Goal: Information Seeking & Learning: Find specific fact

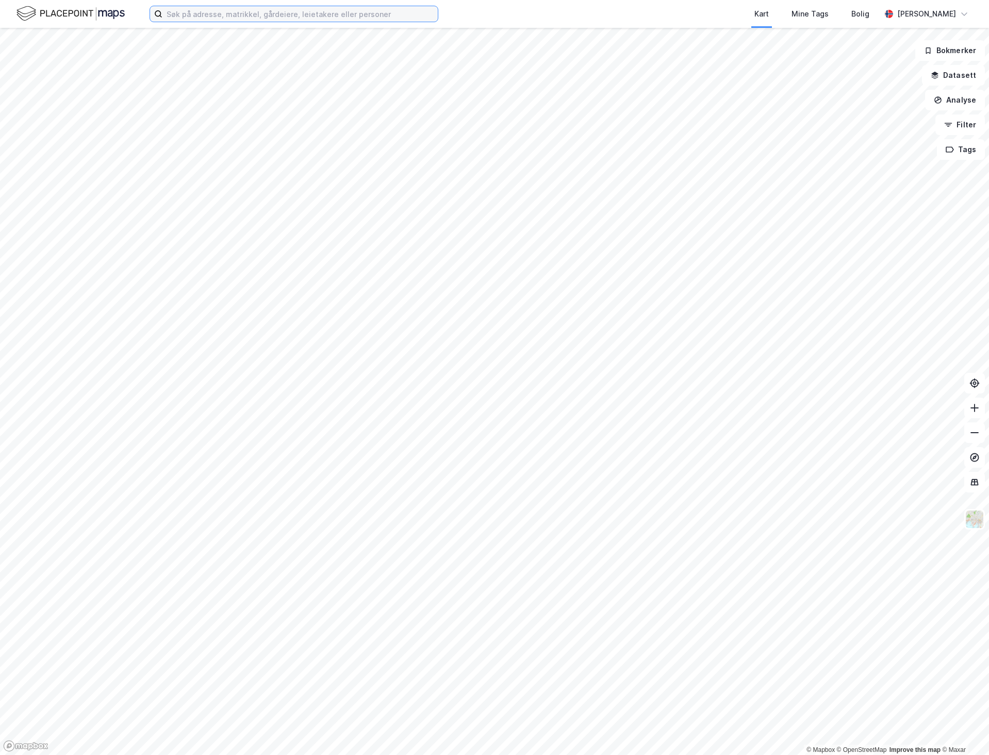
click at [251, 15] on input at bounding box center [299, 13] width 275 height 15
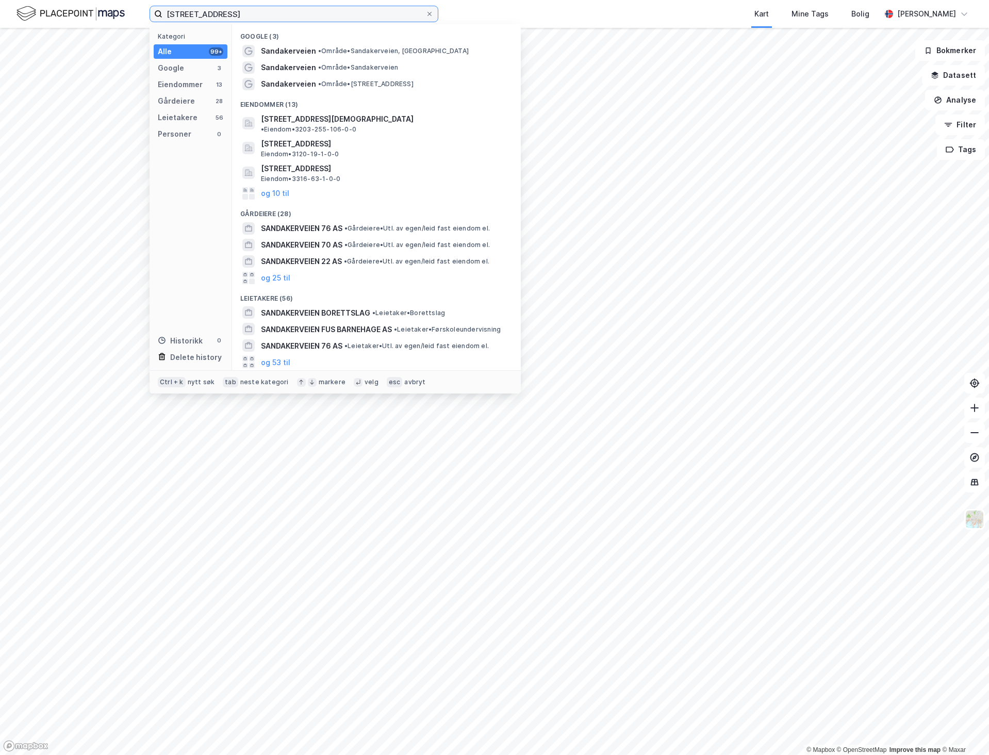
type input "[STREET_ADDRESS]"
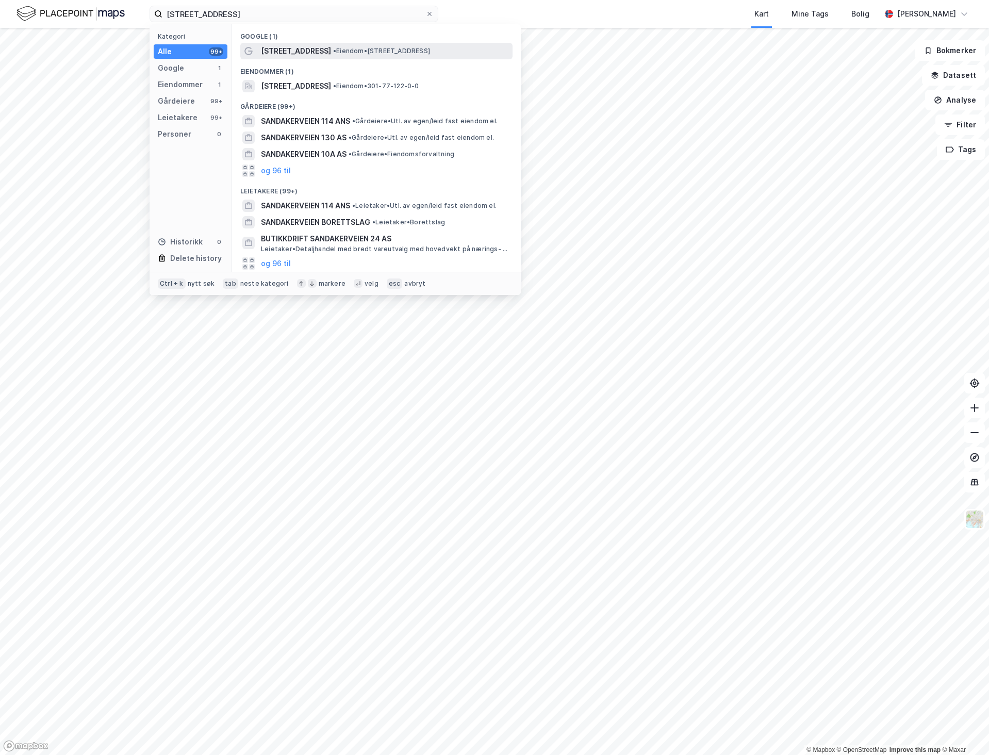
click at [376, 51] on span "• Eiendom • [STREET_ADDRESS]" at bounding box center [381, 51] width 97 height 8
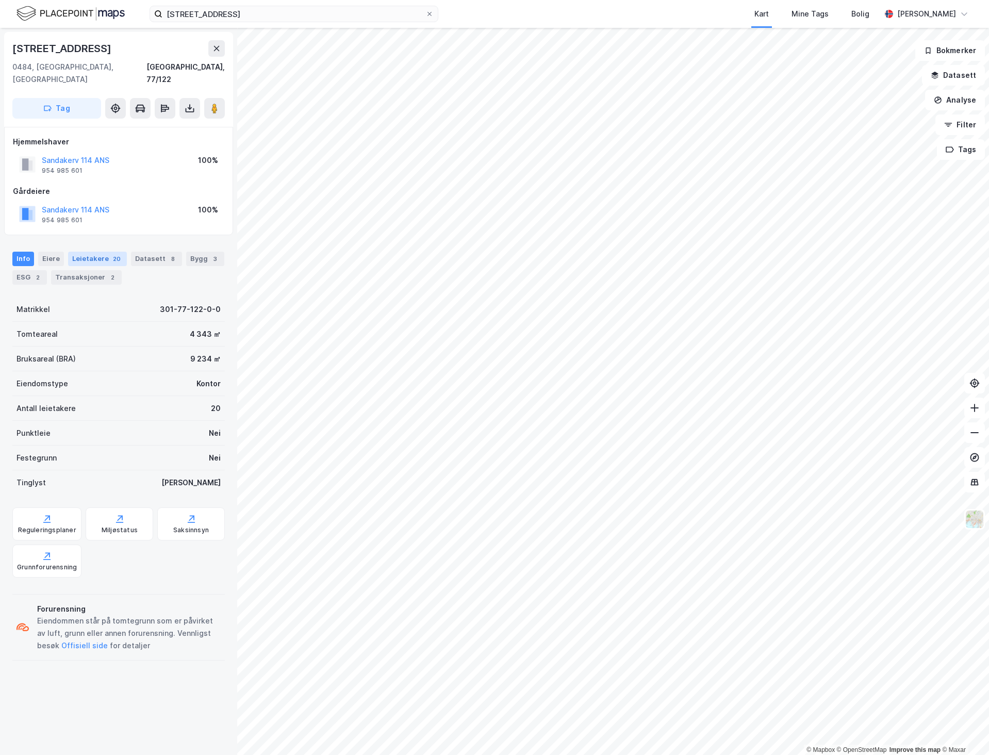
click at [99, 252] on div "Leietakere 20" at bounding box center [97, 259] width 59 height 14
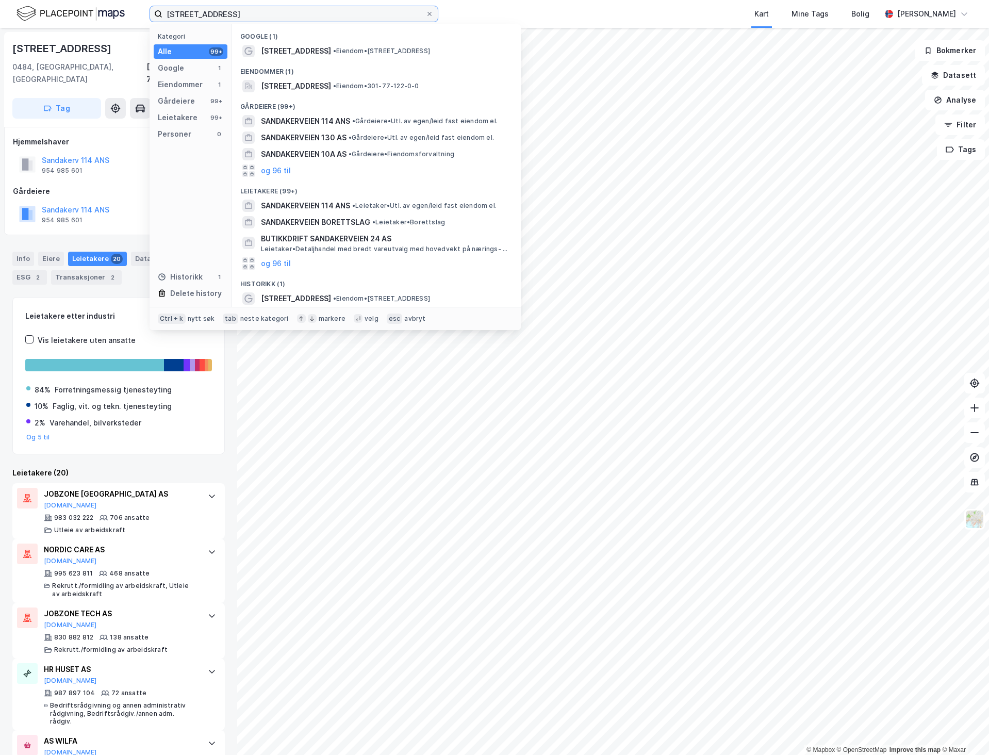
drag, startPoint x: 267, startPoint y: 20, endPoint x: 96, endPoint y: 12, distance: 170.3
click at [97, 15] on div "[STREET_ADDRESS] Kategori Alle 99+ Google 1 Eiendommer 1 Gårdeiere 99+ Leietake…" at bounding box center [494, 14] width 989 height 28
click at [305, 52] on span "[STREET_ADDRESS]" at bounding box center [296, 51] width 70 height 12
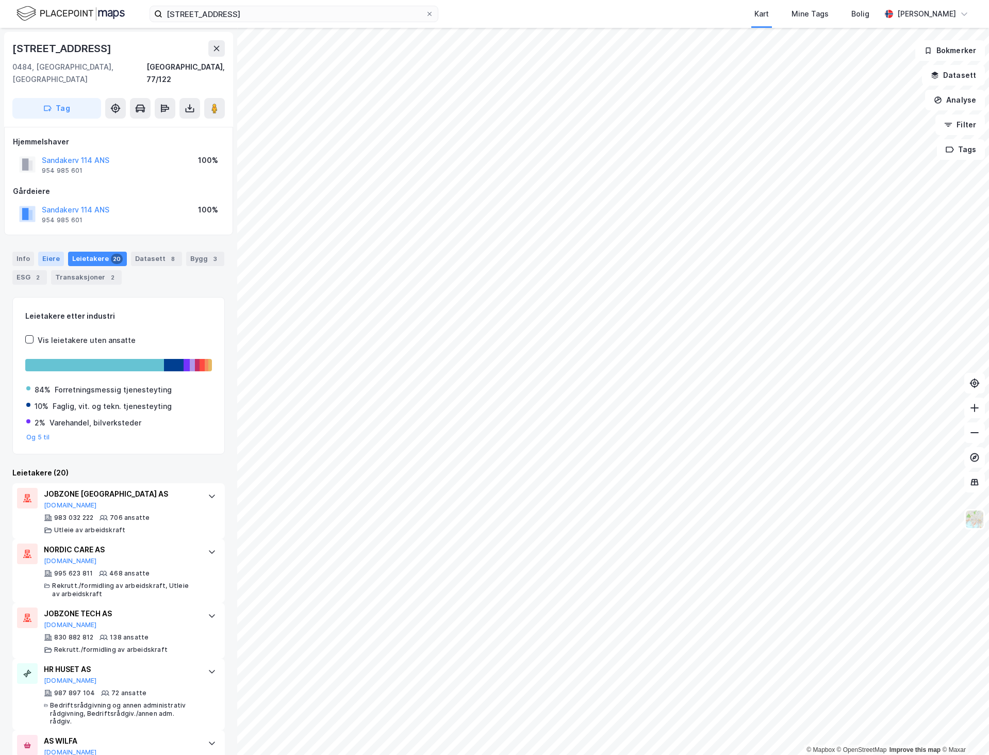
click at [47, 252] on div "Eiere" at bounding box center [51, 259] width 26 height 14
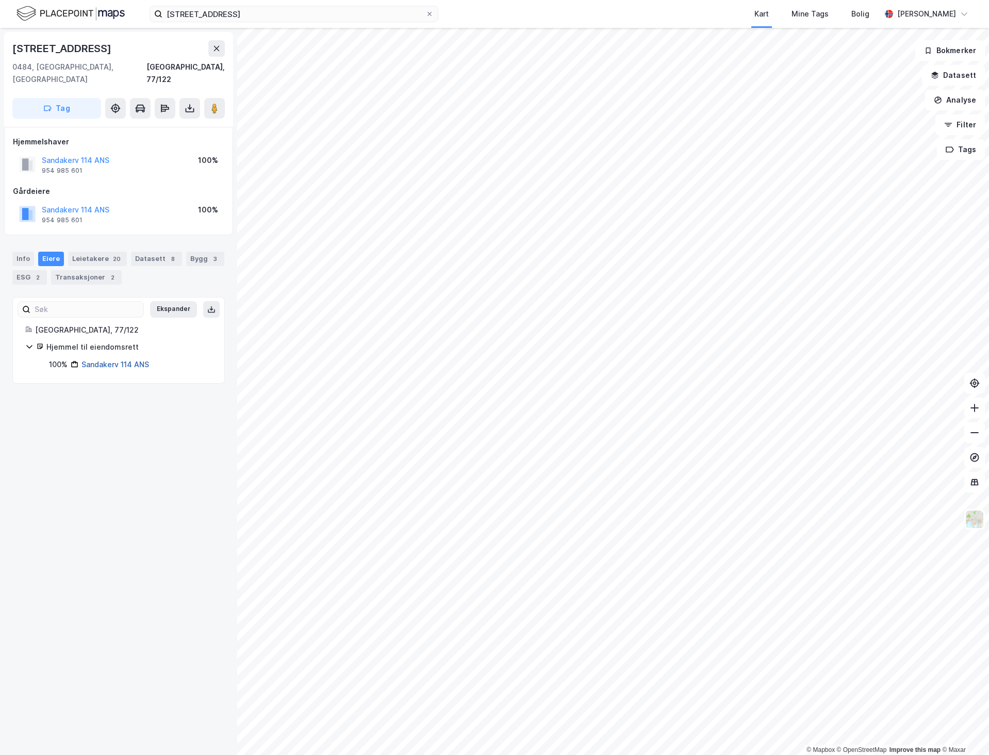
click at [112, 360] on link "Sandakerv 114 ANS" at bounding box center [115, 364] width 68 height 9
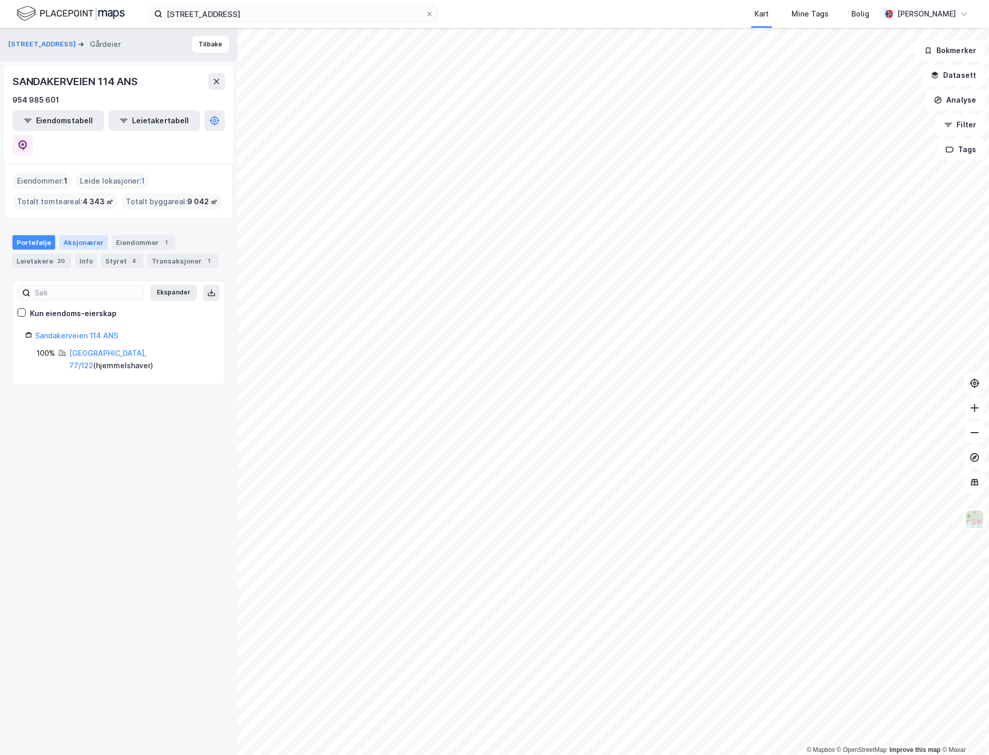
click at [82, 235] on div "Aksjonærer" at bounding box center [83, 242] width 48 height 14
click at [31, 235] on div "Portefølje" at bounding box center [33, 242] width 43 height 14
click at [88, 331] on link "Sandakerveien 114 ANS" at bounding box center [76, 335] width 83 height 9
drag, startPoint x: 128, startPoint y: 313, endPoint x: 36, endPoint y: 315, distance: 92.3
click at [36, 329] on div "Sandakerveien 114 ANS" at bounding box center [123, 335] width 177 height 12
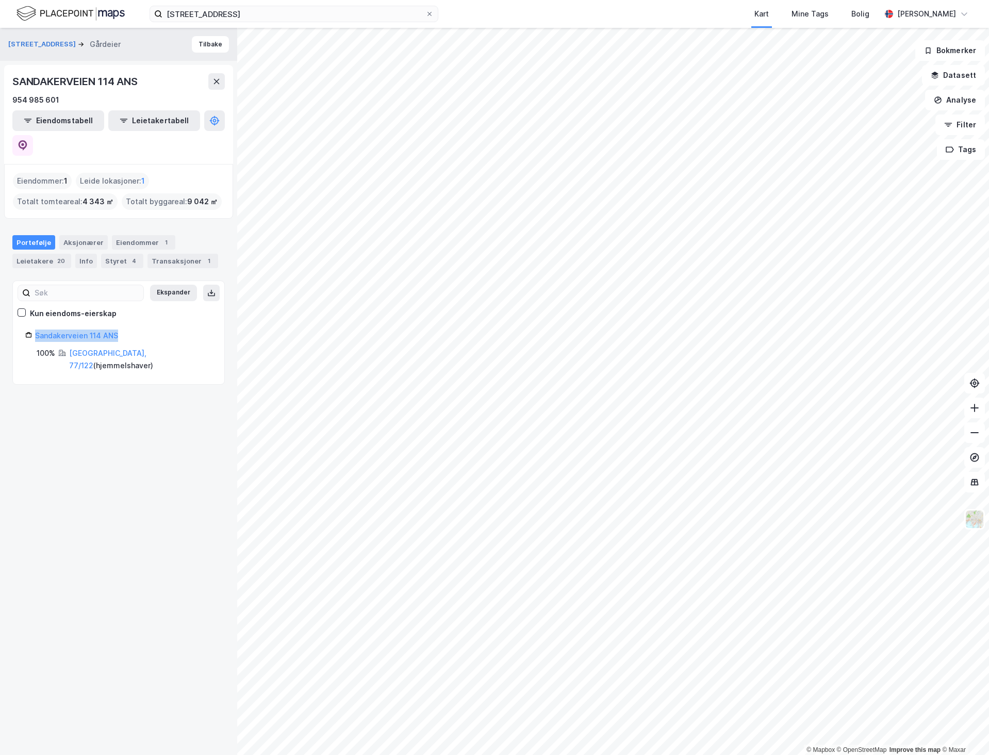
copy link "Sandakerveien 114 ANS"
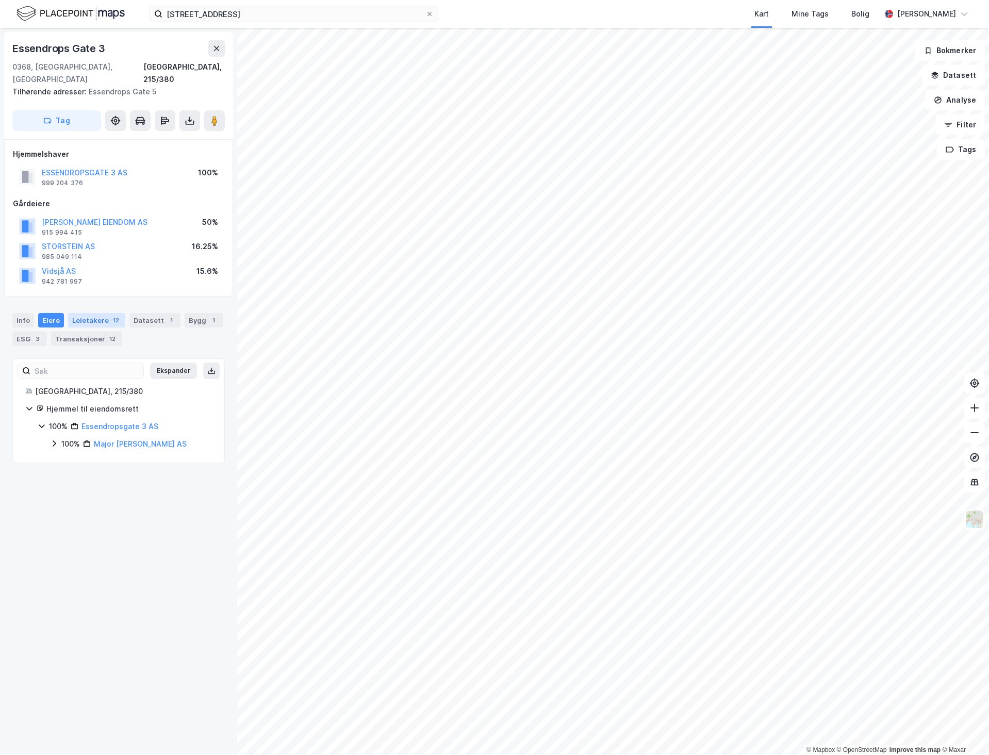
click at [84, 313] on div "Leietakere 12" at bounding box center [96, 320] width 57 height 14
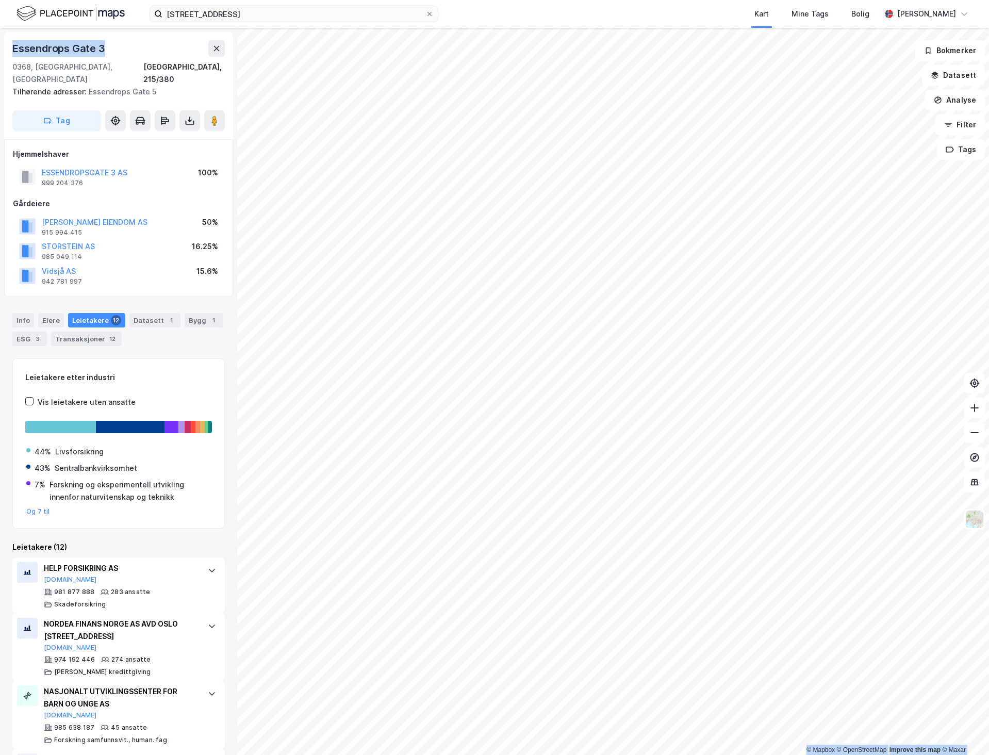
drag, startPoint x: 106, startPoint y: 48, endPoint x: -1, endPoint y: 39, distance: 107.1
click at [0, 39] on html "[STREET_ADDRESS] Kart Mine Tags Bolig [PERSON_NAME] © Mapbox © OpenStreetMap Im…" at bounding box center [494, 377] width 989 height 755
